Goal: Communication & Community: Share content

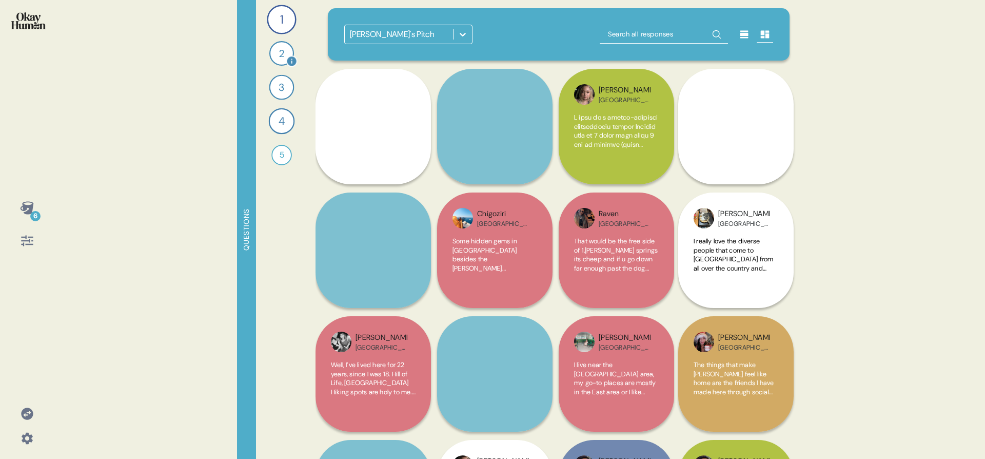
click at [279, 54] on div "2" at bounding box center [281, 53] width 25 height 25
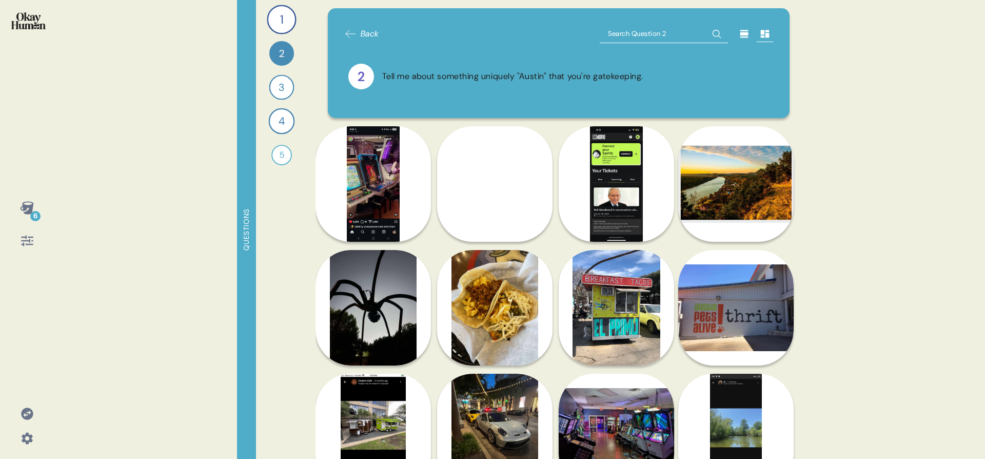
click at [740, 36] on icon at bounding box center [745, 34] width 10 height 10
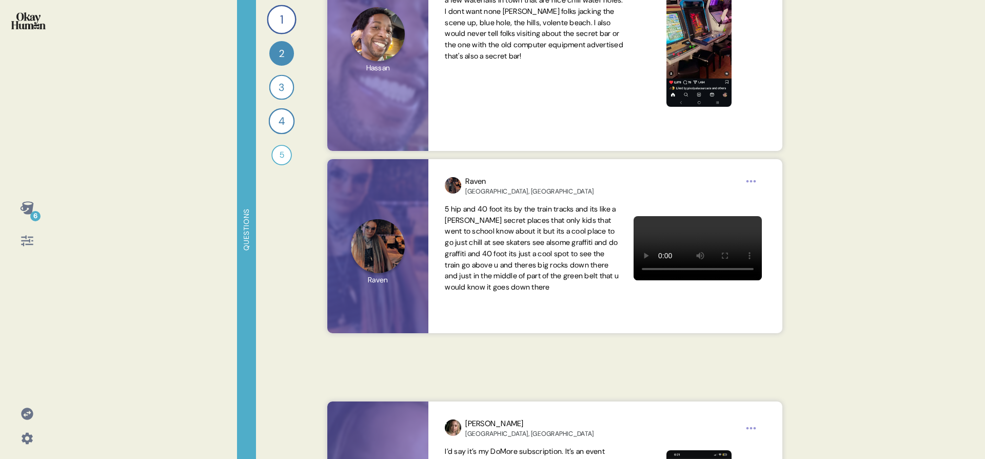
scroll to position [285, 0]
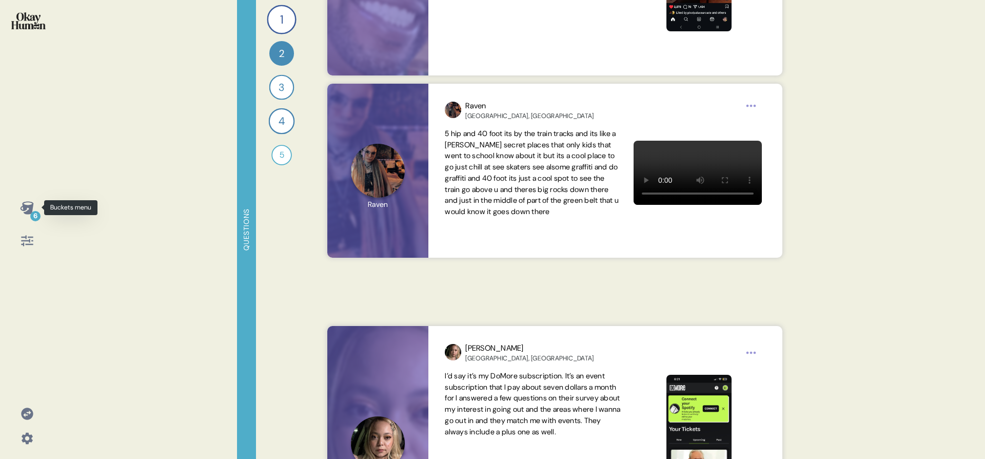
click at [27, 206] on icon at bounding box center [26, 207] width 13 height 13
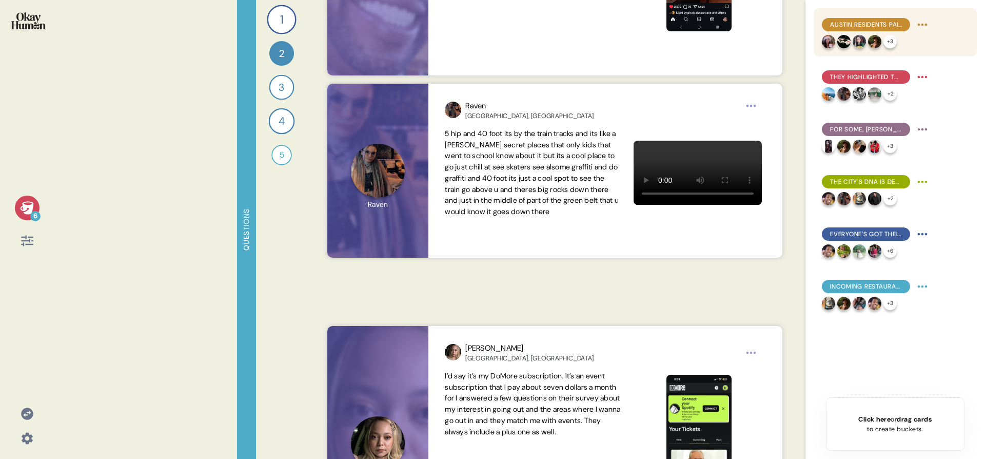
click at [922, 26] on html "6 Questions 1 What are the hidden gems that make [PERSON_NAME] feel like your A…" at bounding box center [492, 229] width 985 height 459
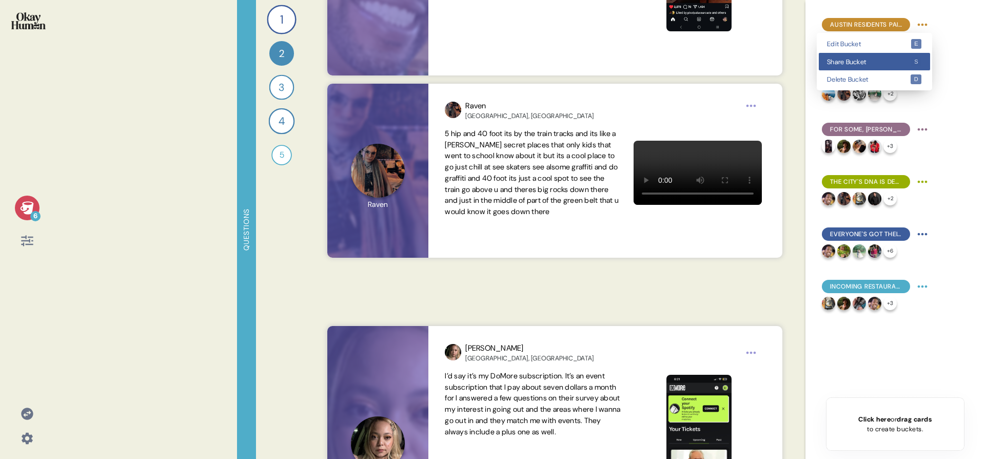
click at [912, 62] on kbd "s" at bounding box center [917, 62] width 11 height 10
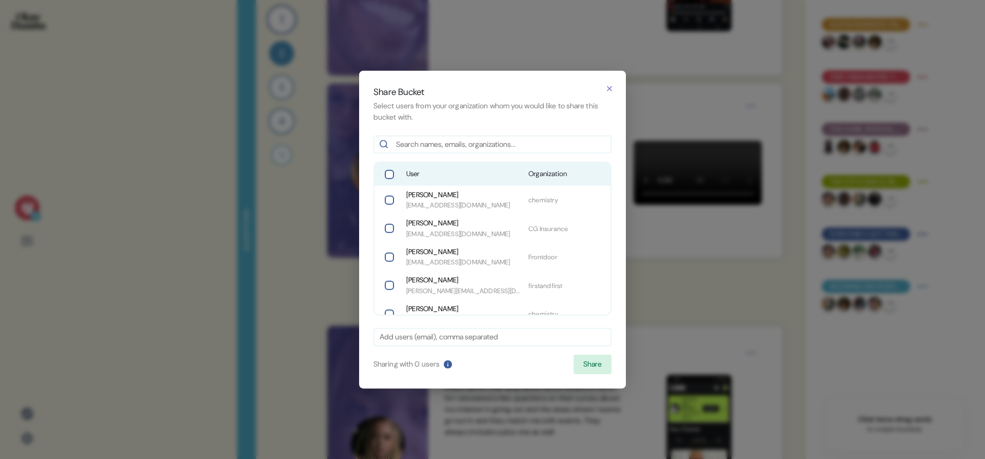
click at [508, 178] on span "User" at bounding box center [464, 174] width 114 height 10
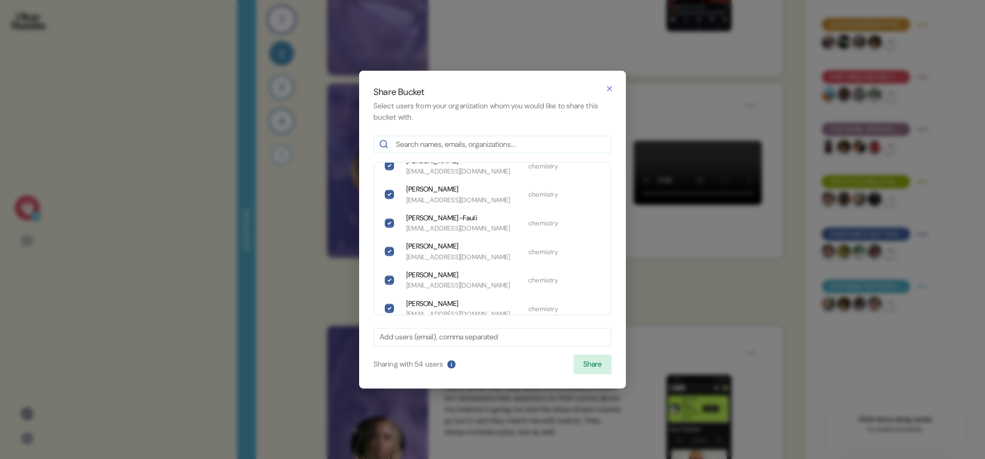
scroll to position [736, 0]
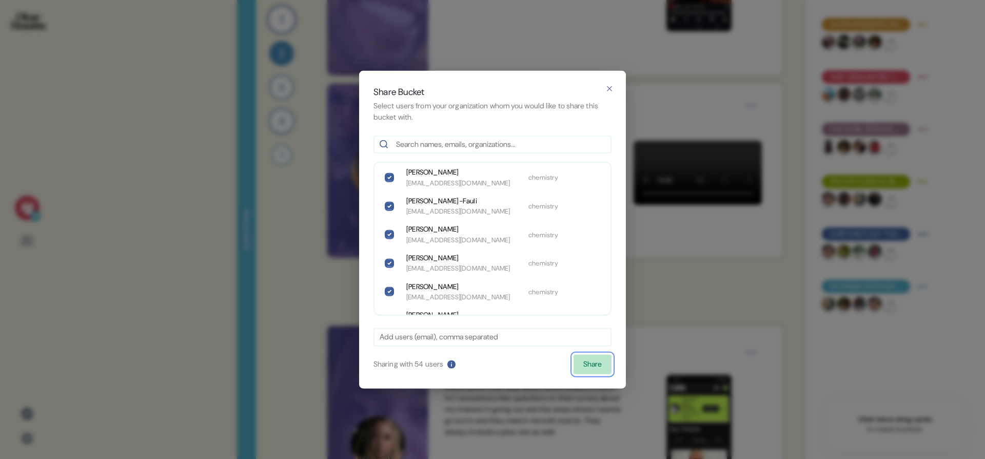
click at [591, 364] on button "Share" at bounding box center [593, 365] width 38 height 20
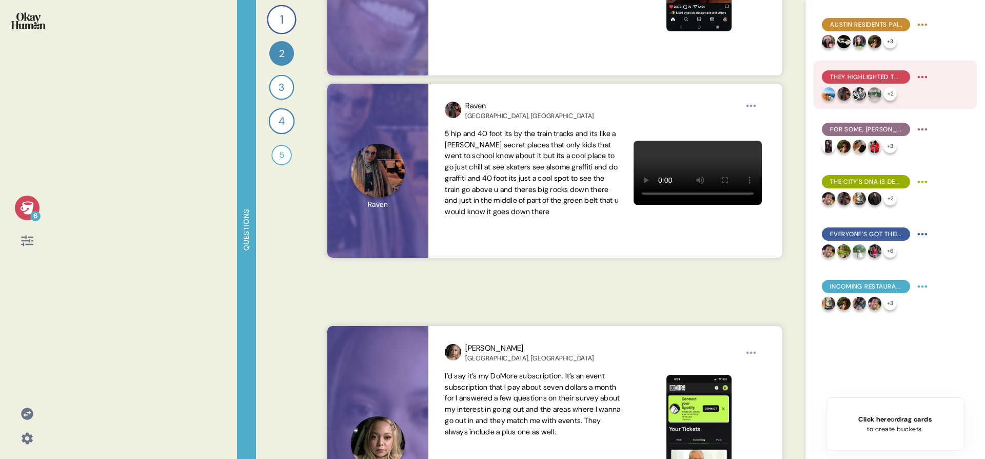
click at [924, 78] on html "6 Questions 1 What are the hidden gems that make [PERSON_NAME] feel like your A…" at bounding box center [492, 229] width 985 height 459
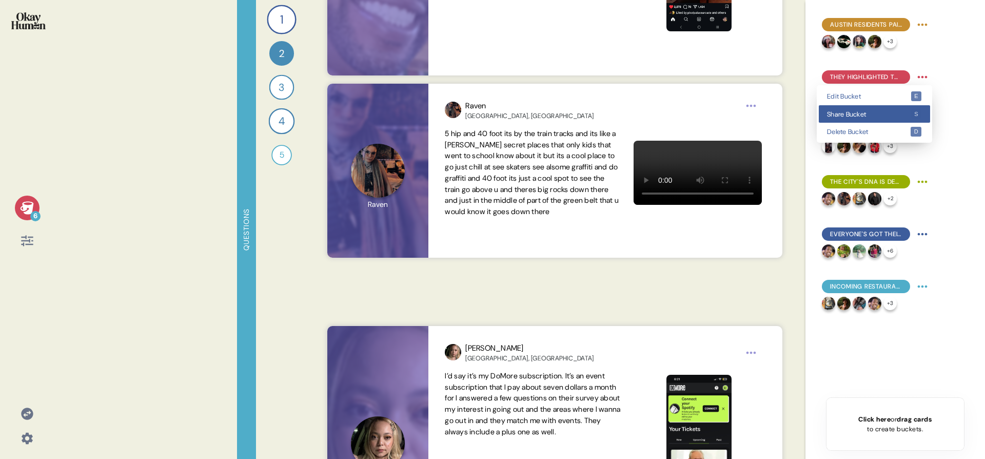
click at [901, 113] on span "Share Bucket" at bounding box center [869, 114] width 84 height 7
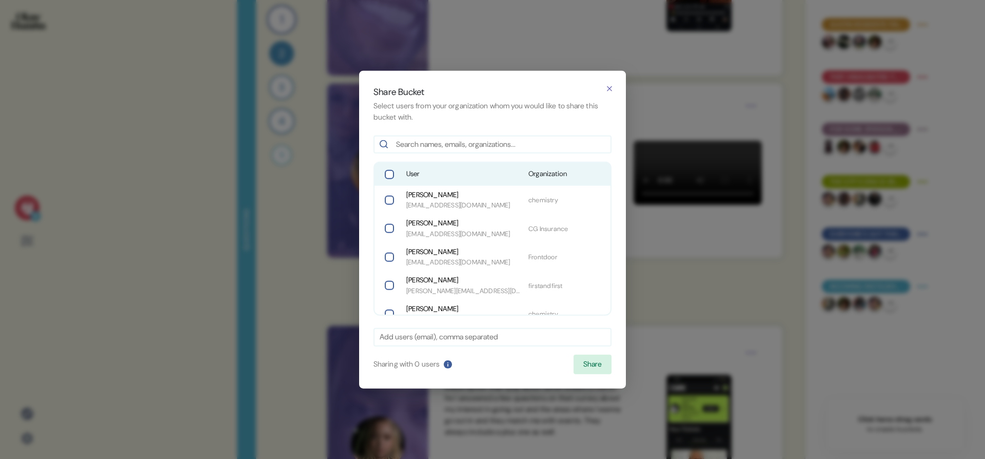
click at [442, 164] on div "User Organization" at bounding box center [493, 174] width 236 height 23
click at [589, 367] on button "Share" at bounding box center [593, 365] width 38 height 20
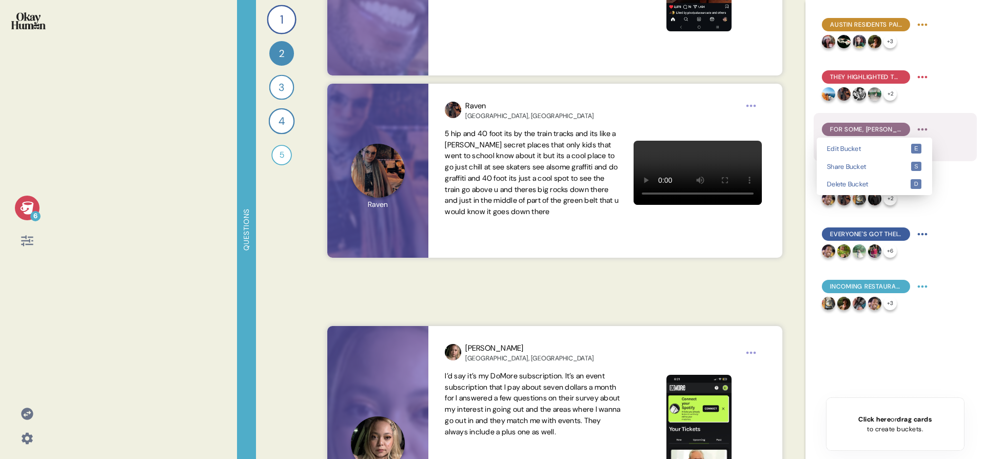
click at [923, 131] on html "6 Questions 1 What are the hidden gems that make [PERSON_NAME] feel like your A…" at bounding box center [492, 229] width 985 height 459
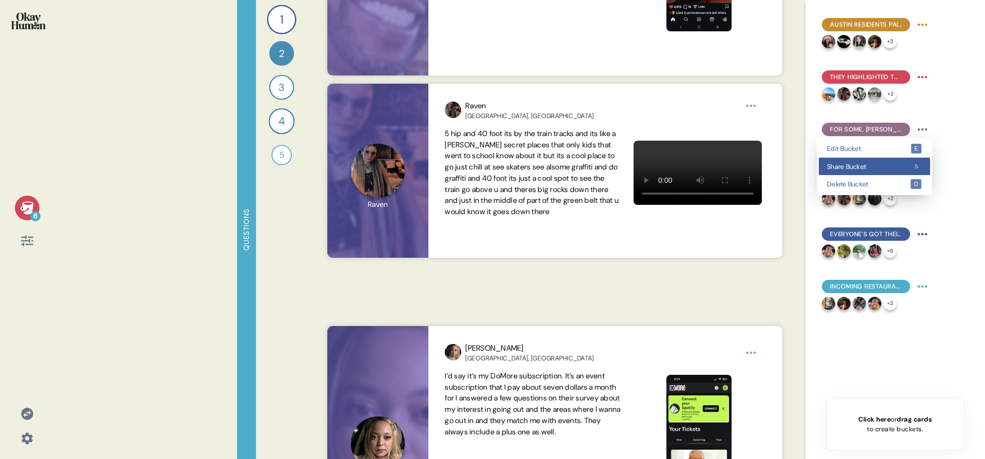
click at [886, 171] on div "Share Bucket s" at bounding box center [874, 167] width 111 height 18
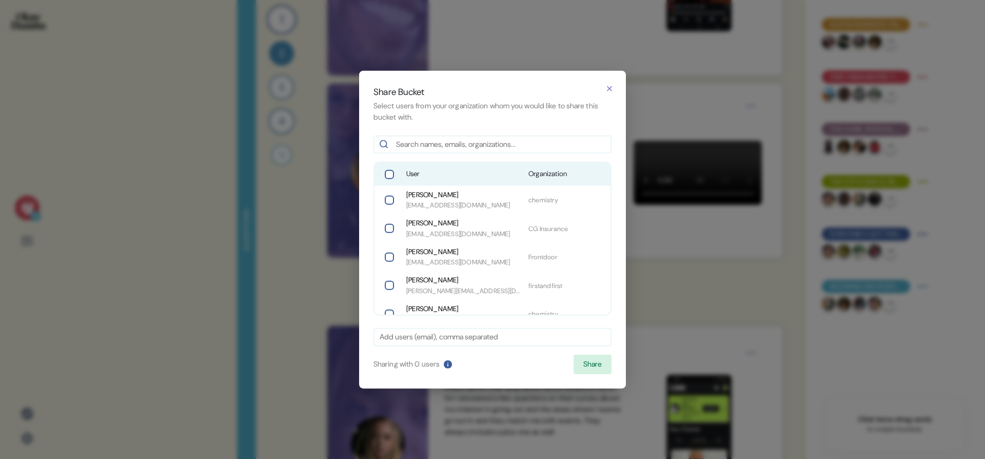
click at [485, 171] on span "User" at bounding box center [464, 174] width 114 height 10
click at [590, 358] on button "Share" at bounding box center [593, 365] width 38 height 20
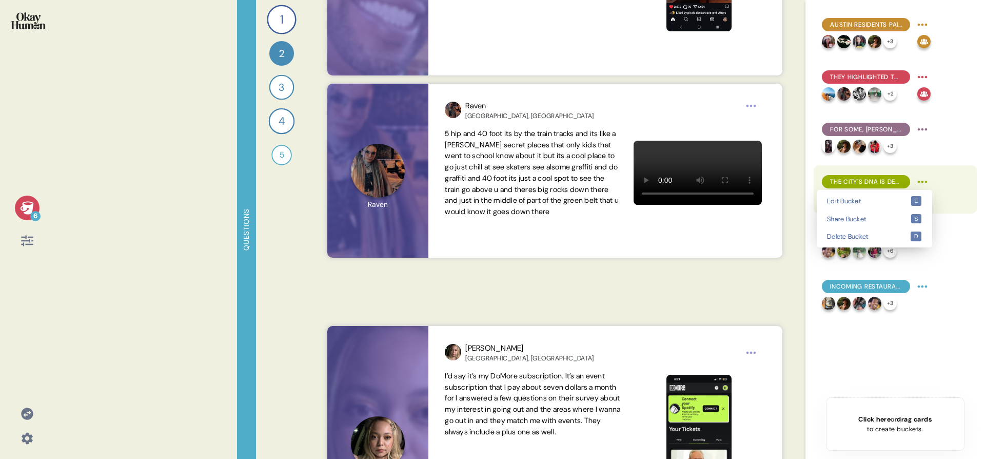
click at [924, 182] on html "6 Questions 1 What are the hidden gems that make [PERSON_NAME] feel like your A…" at bounding box center [492, 229] width 985 height 459
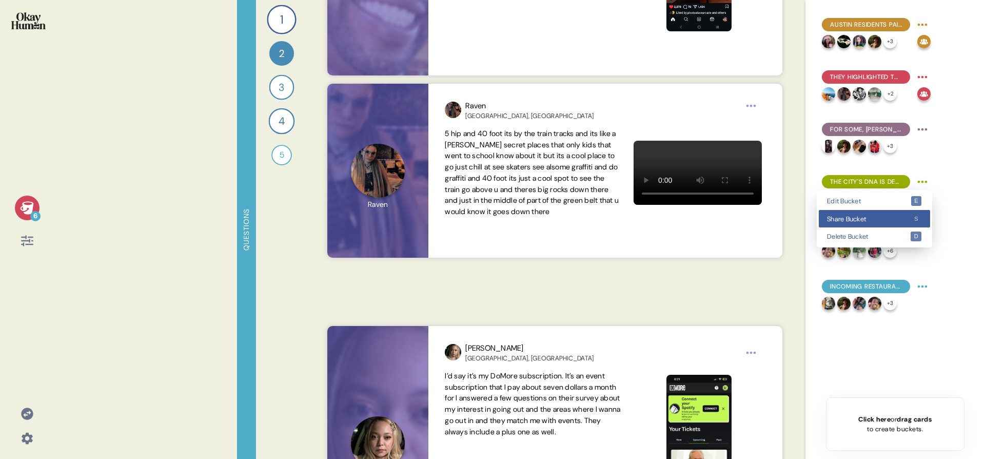
drag, startPoint x: 883, startPoint y: 219, endPoint x: 862, endPoint y: 219, distance: 20.5
click at [883, 219] on span "Share Bucket" at bounding box center [869, 219] width 84 height 7
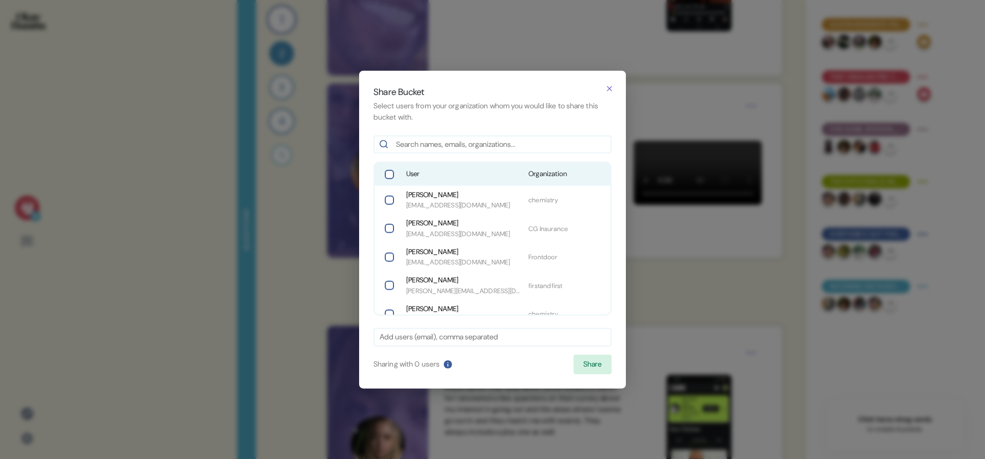
click at [532, 172] on span "Organization" at bounding box center [567, 174] width 76 height 10
drag, startPoint x: 598, startPoint y: 369, endPoint x: 624, endPoint y: 357, distance: 28.0
click at [598, 369] on button "Share" at bounding box center [593, 365] width 38 height 20
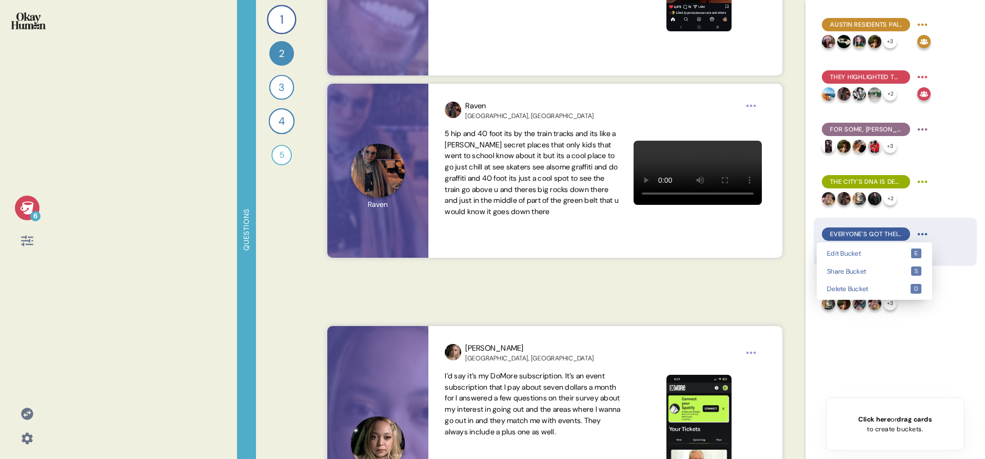
click at [923, 235] on html "6 Questions 1 What are the hidden gems that make [PERSON_NAME] feel like your A…" at bounding box center [492, 229] width 985 height 459
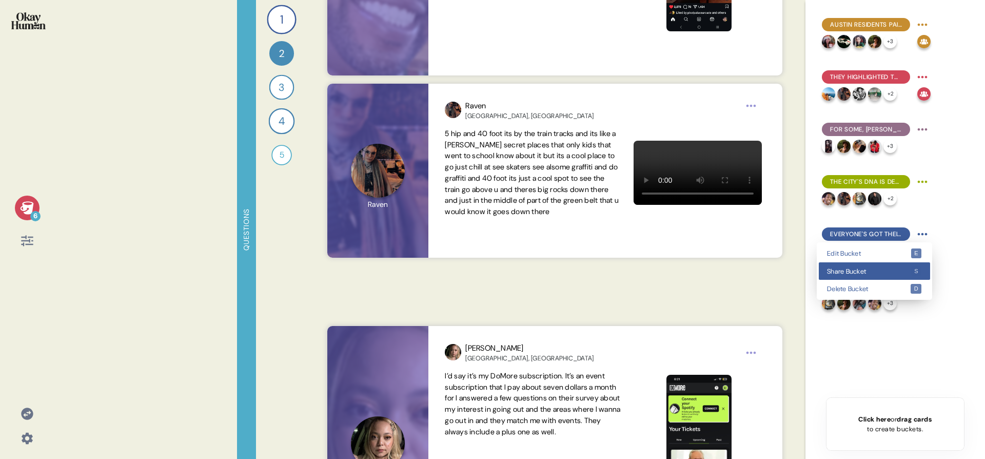
click at [902, 262] on div "Share Bucket s" at bounding box center [874, 271] width 111 height 18
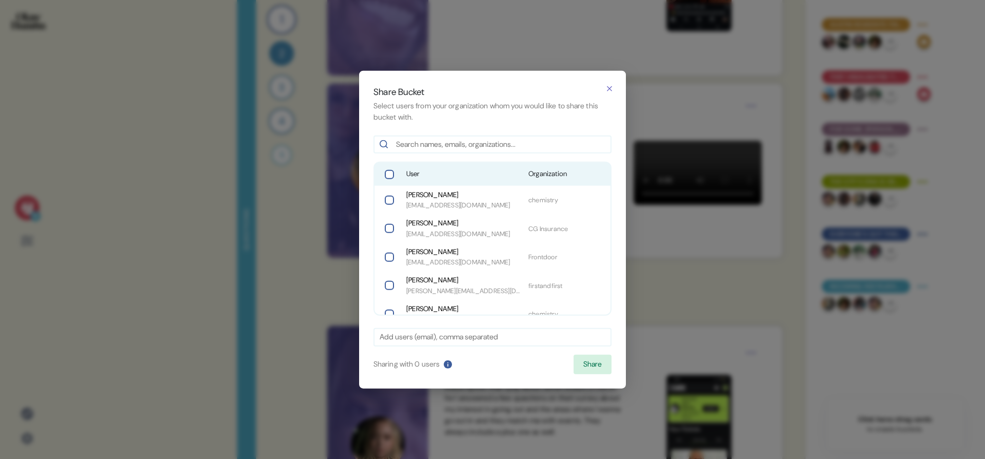
click at [486, 178] on span "User" at bounding box center [464, 174] width 114 height 10
click at [589, 355] on button "Share" at bounding box center [593, 365] width 38 height 20
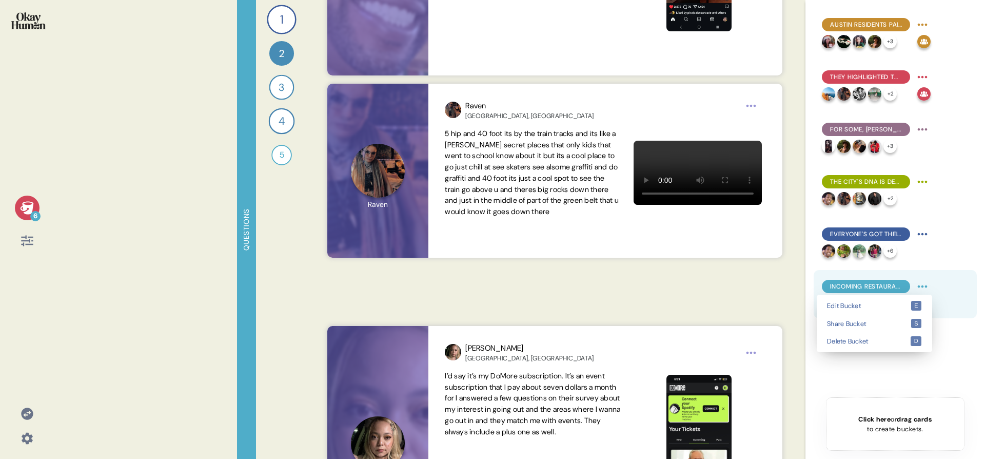
click at [923, 286] on html "6 Questions 1 What are the hidden gems that make [PERSON_NAME] feel like your A…" at bounding box center [492, 229] width 985 height 459
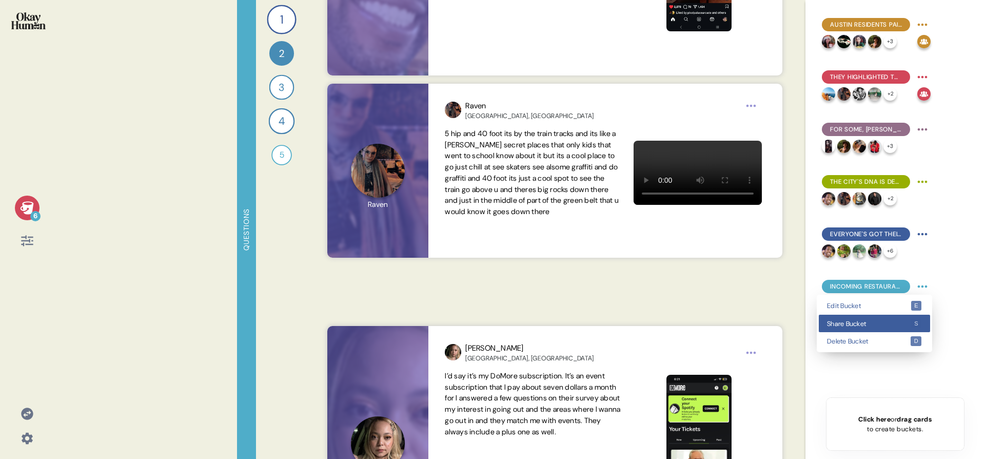
click at [884, 326] on div "Share Bucket s" at bounding box center [874, 324] width 111 height 18
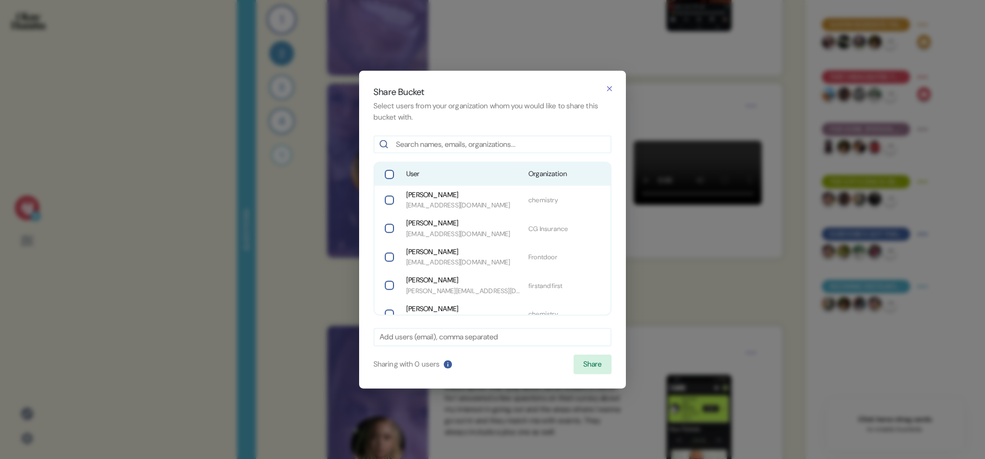
click at [450, 180] on div "User Organization" at bounding box center [493, 174] width 236 height 23
click at [586, 370] on button "Share" at bounding box center [593, 365] width 38 height 20
